Goal: Transaction & Acquisition: Purchase product/service

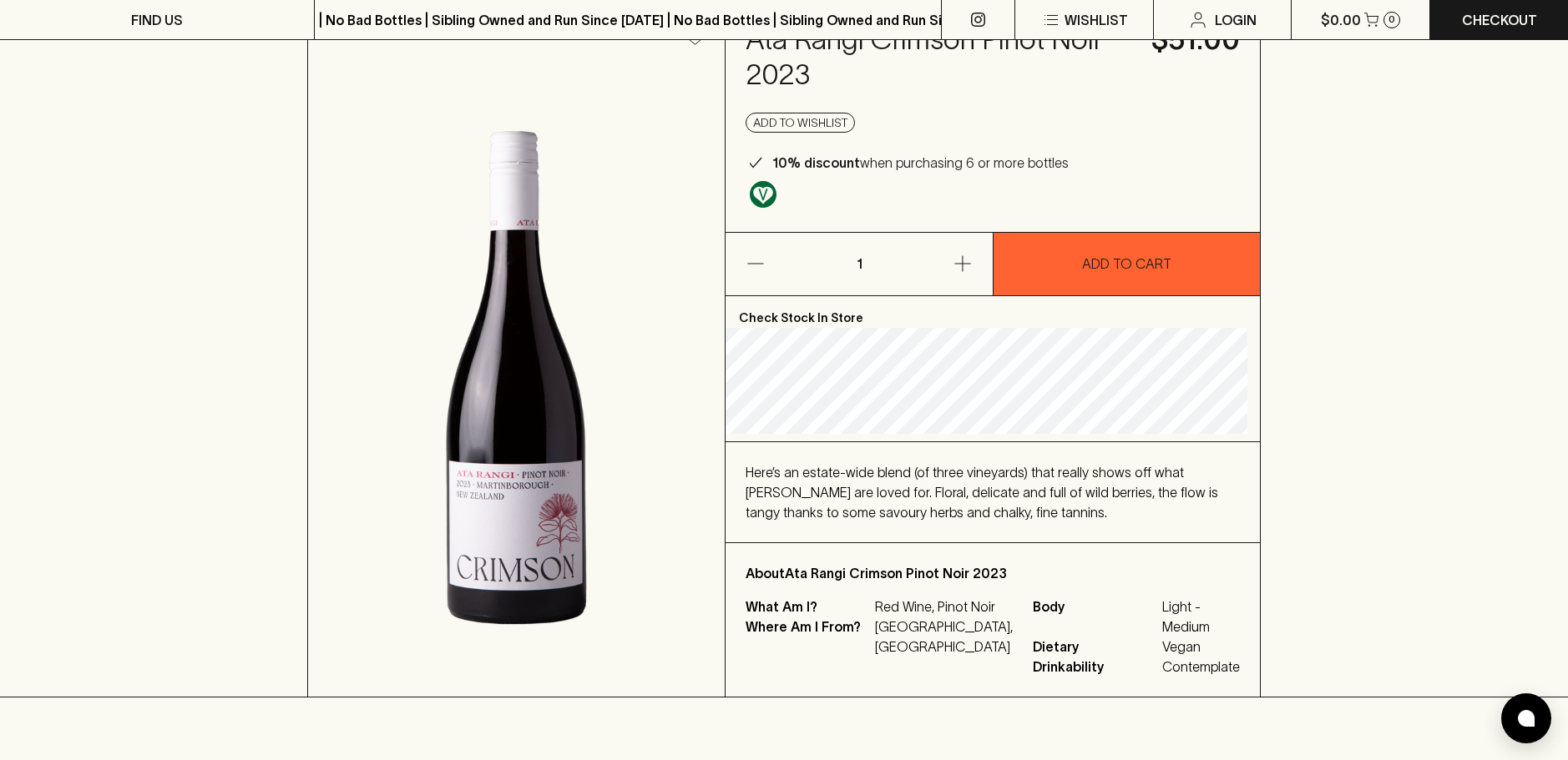
scroll to position [83, 0]
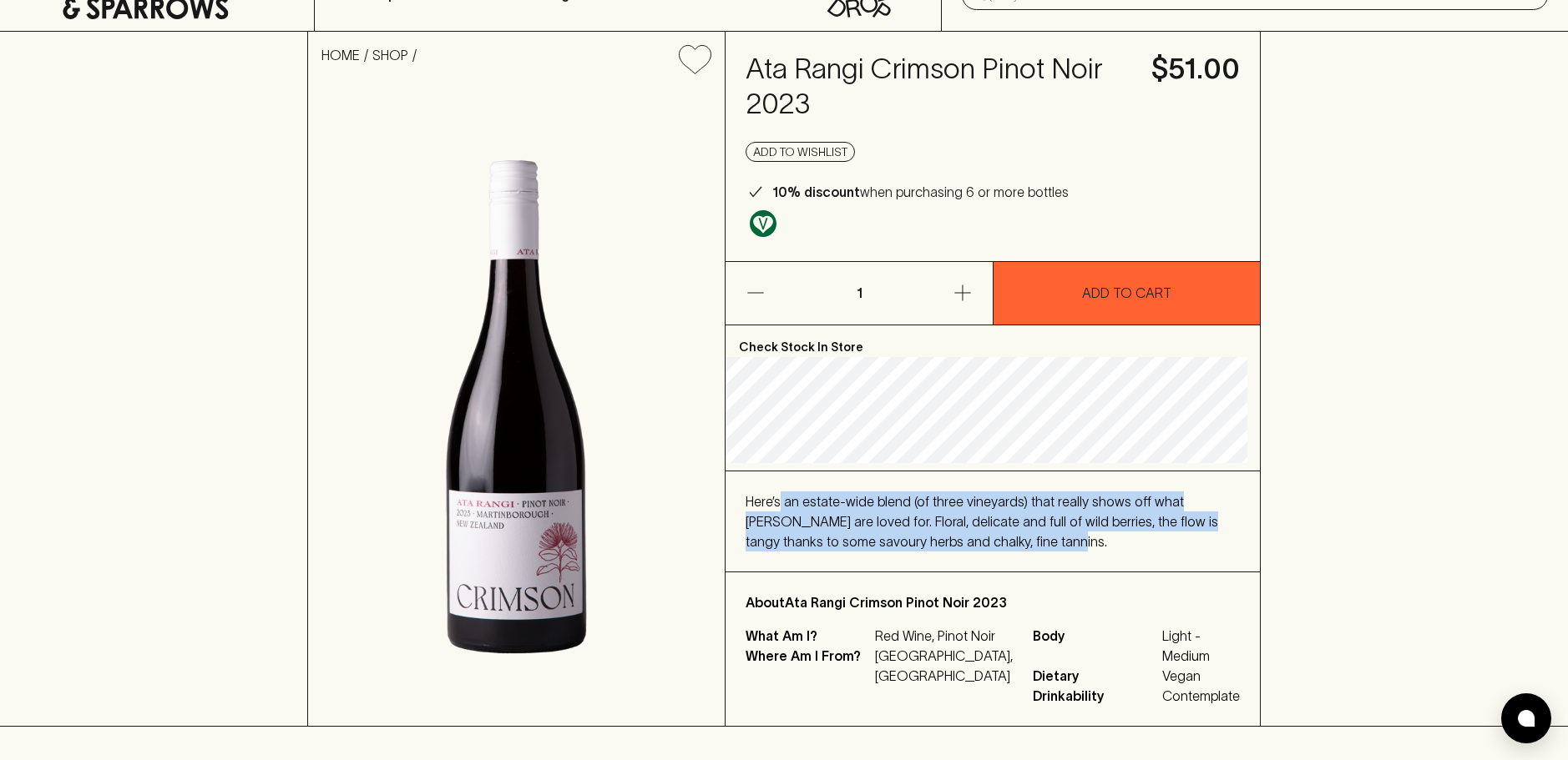
drag, startPoint x: 785, startPoint y: 496, endPoint x: 983, endPoint y: 537, distance: 202.2
click at [983, 537] on div "Here’s an estate-wide blend (of three vineyards) that really shows off what [PE…" at bounding box center [992, 521] width 494 height 60
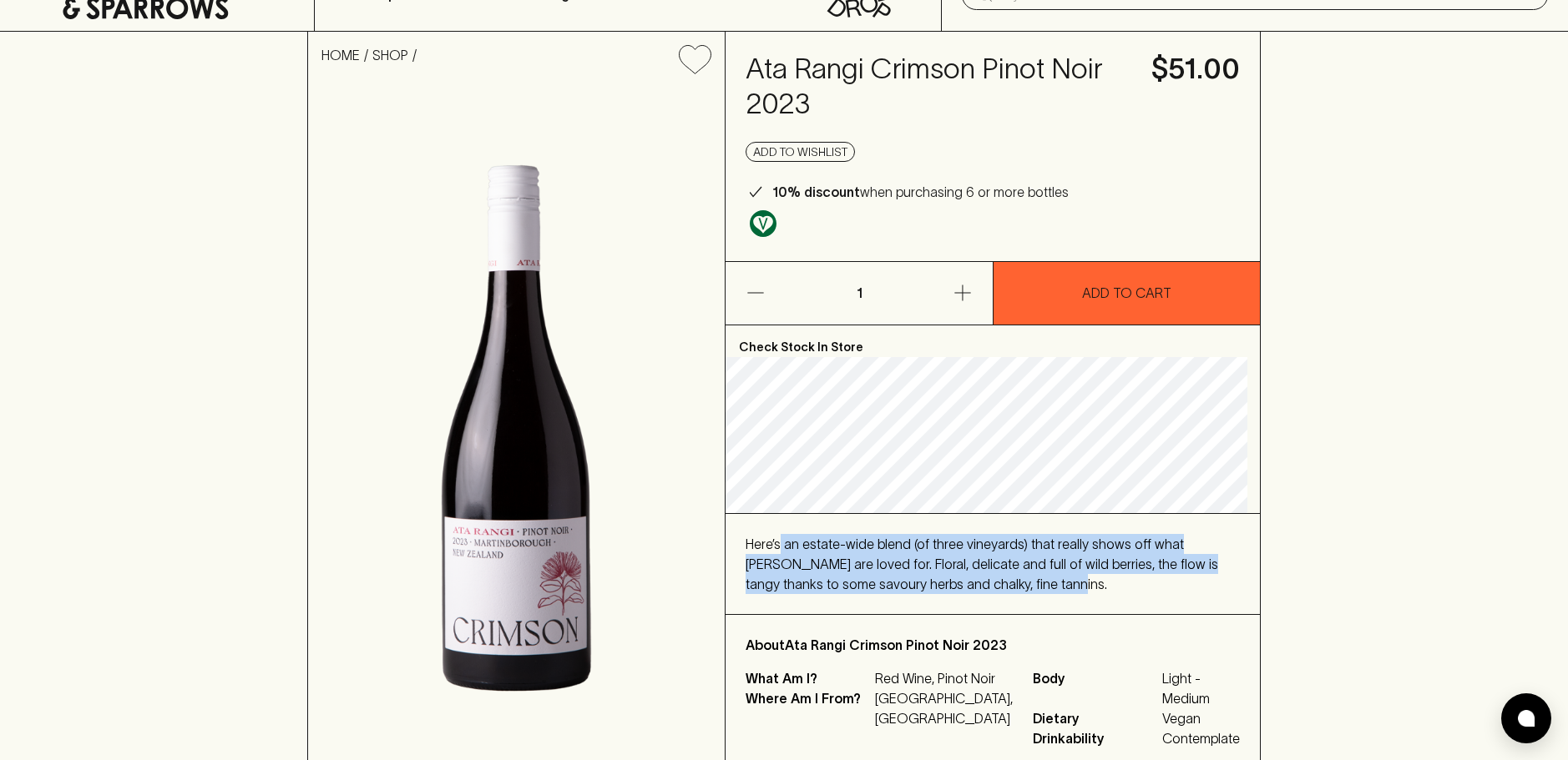
click at [983, 537] on span "Here’s an estate-wide blend (of three vineyards) that really shows off what [PE…" at bounding box center [982, 564] width 472 height 55
drag, startPoint x: 1030, startPoint y: 586, endPoint x: 745, endPoint y: 529, distance: 290.6
click at [735, 529] on div "Here’s an estate-wide blend (of three vineyards) that really shows off what [PE…" at bounding box center [992, 565] width 534 height 101
click at [789, 530] on div "Here’s an estate-wide blend (of three vineyards) that really shows off what [PE…" at bounding box center [992, 565] width 534 height 101
drag, startPoint x: 770, startPoint y: 533, endPoint x: 1076, endPoint y: 587, distance: 310.7
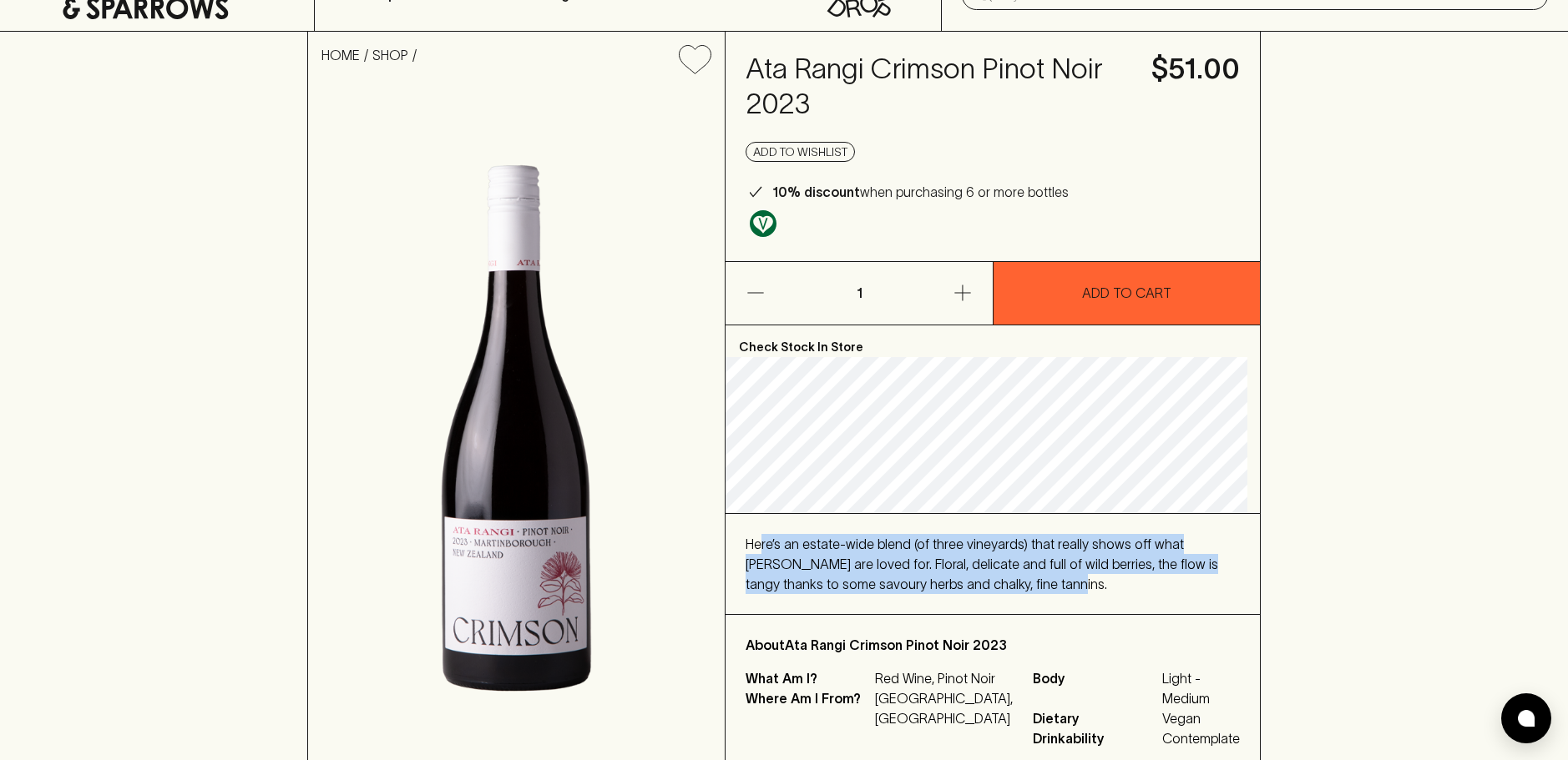
click at [1076, 587] on div "Here’s an estate-wide blend (of three vineyards) that really shows off what Ata…" at bounding box center [992, 564] width 494 height 60
drag, startPoint x: 1037, startPoint y: 581, endPoint x: 753, endPoint y: 530, distance: 288.5
click at [753, 530] on div "Here’s an estate-wide blend (of three vineyards) that really shows off what Ata…" at bounding box center [992, 565] width 534 height 101
click at [852, 544] on span "Here’s an estate-wide blend (of three vineyards) that really shows off what Ata…" at bounding box center [982, 564] width 472 height 55
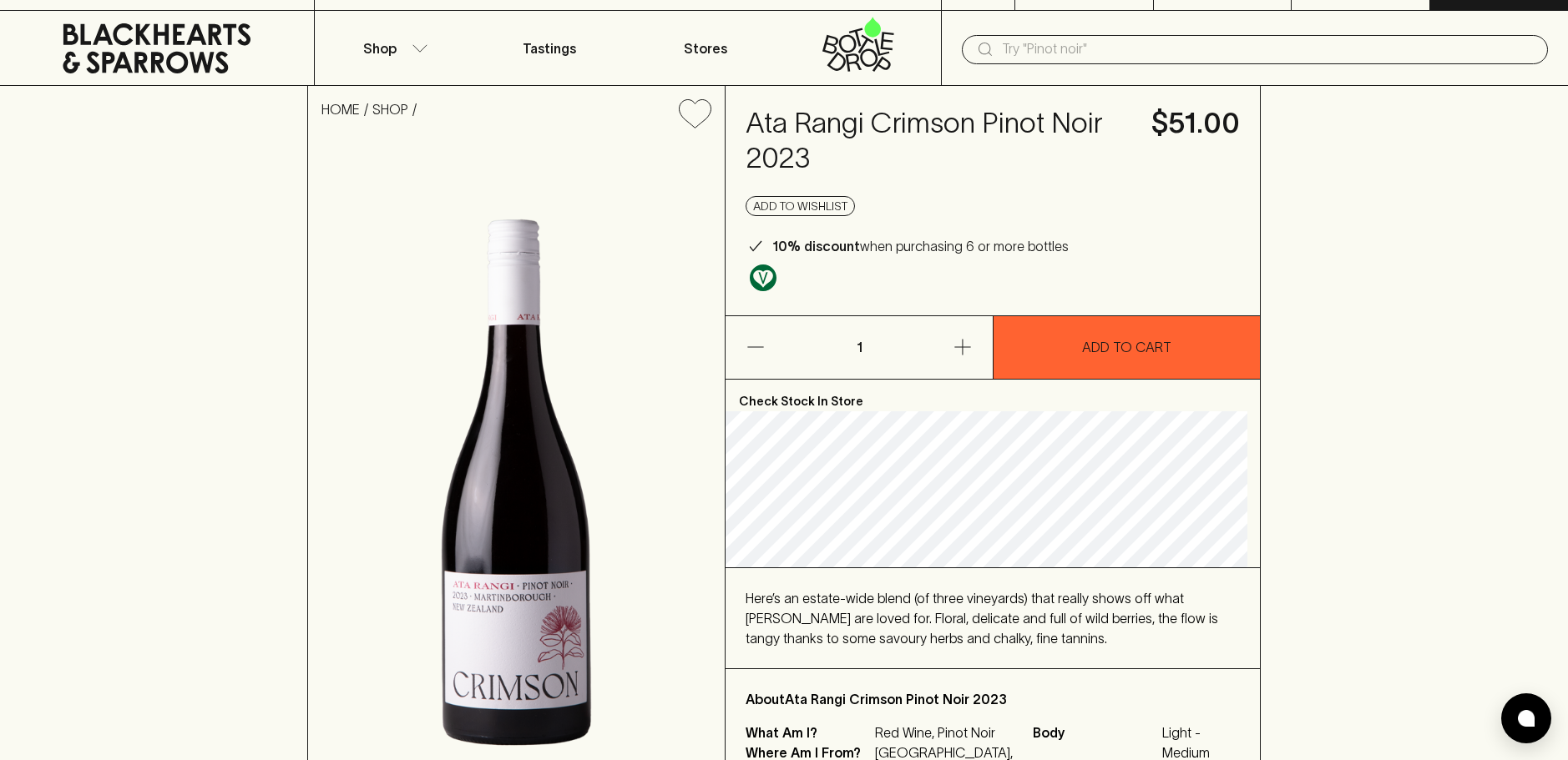
scroll to position [0, 0]
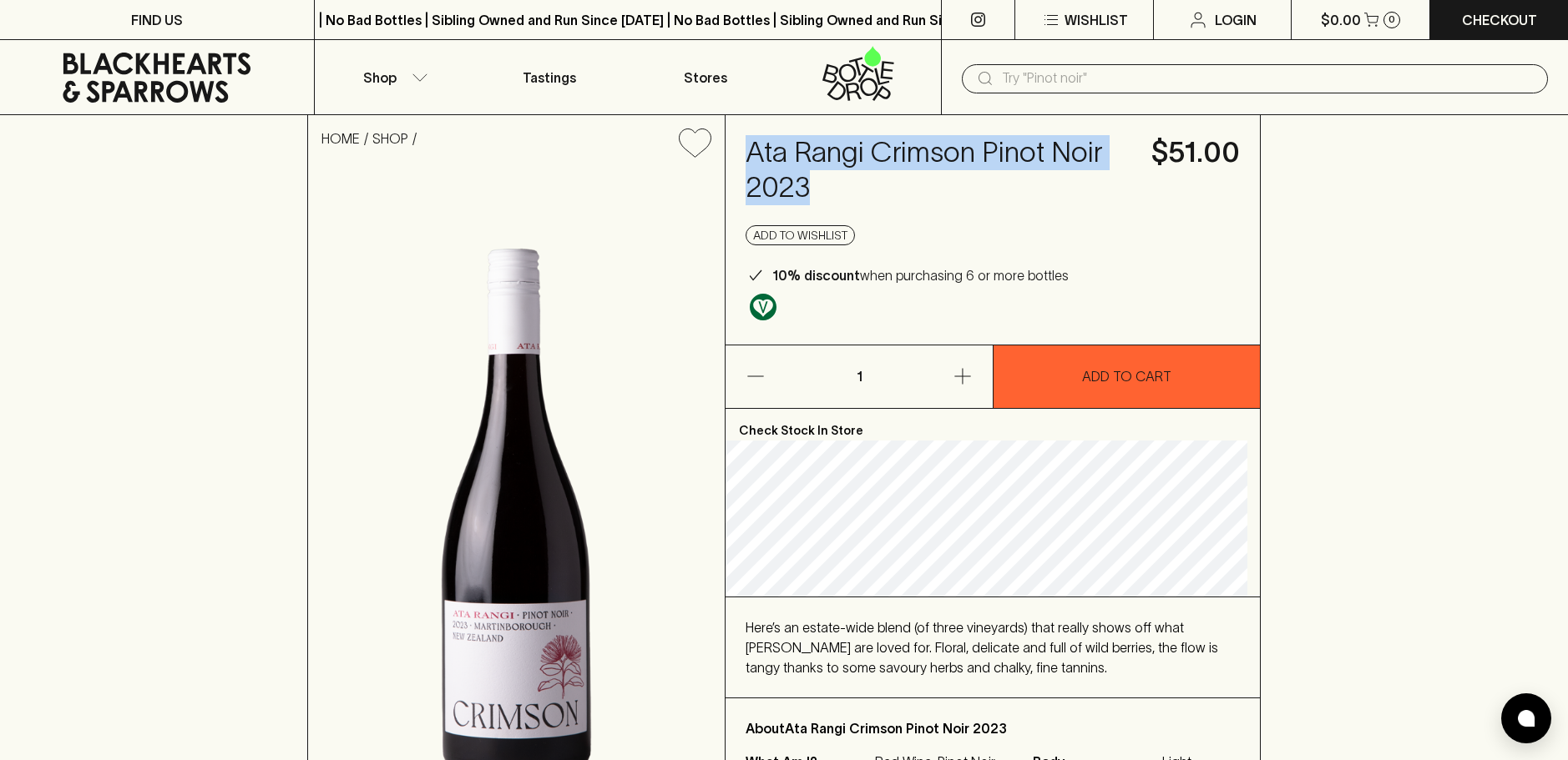
drag, startPoint x: 765, startPoint y: 159, endPoint x: 897, endPoint y: 186, distance: 134.7
click at [897, 186] on div "Ata Rangi Crimson Pinot Noir 2023 $51.00 Add to wishlist 10% discount when purc…" at bounding box center [992, 229] width 534 height 229
copy h4 "Ata Rangi Crimson Pinot Noir 2023"
